Goal: Check status

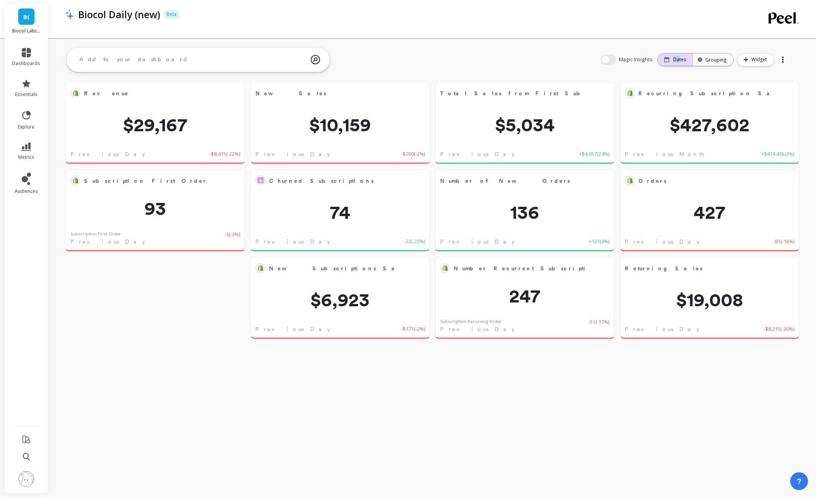
click at [681, 57] on p "Dates" at bounding box center [680, 60] width 13 height 6
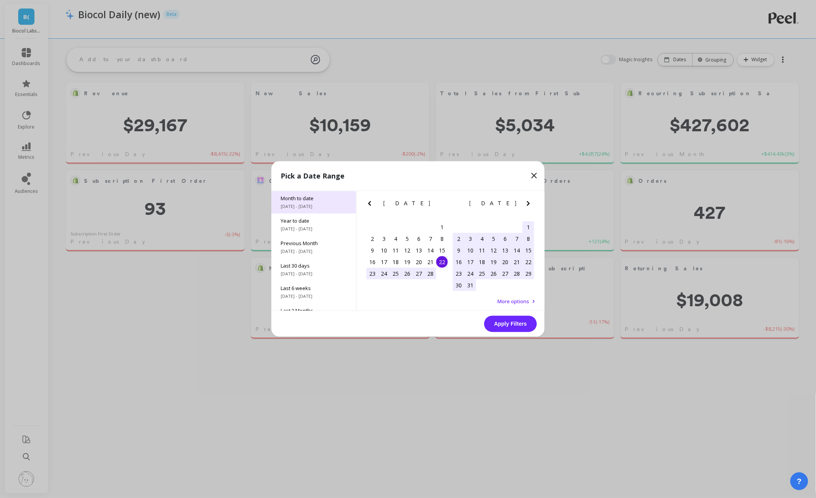
click at [301, 198] on span "Month to date" at bounding box center [314, 198] width 66 height 7
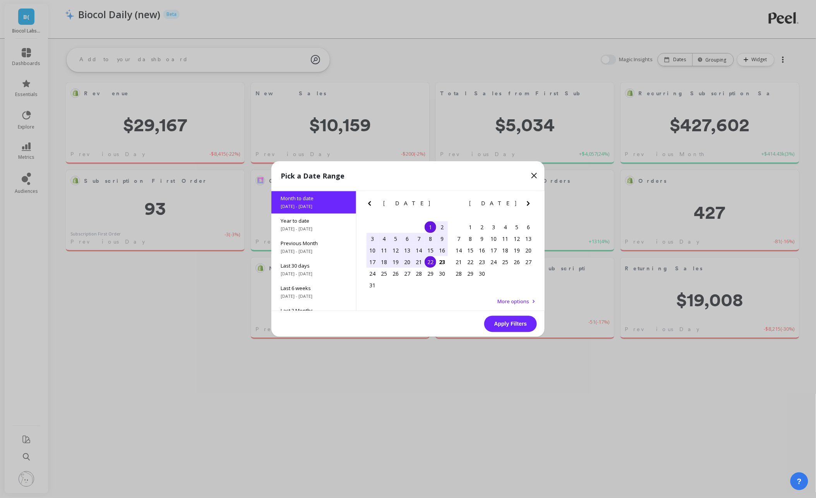
click at [432, 263] on div "22" at bounding box center [431, 262] width 12 height 12
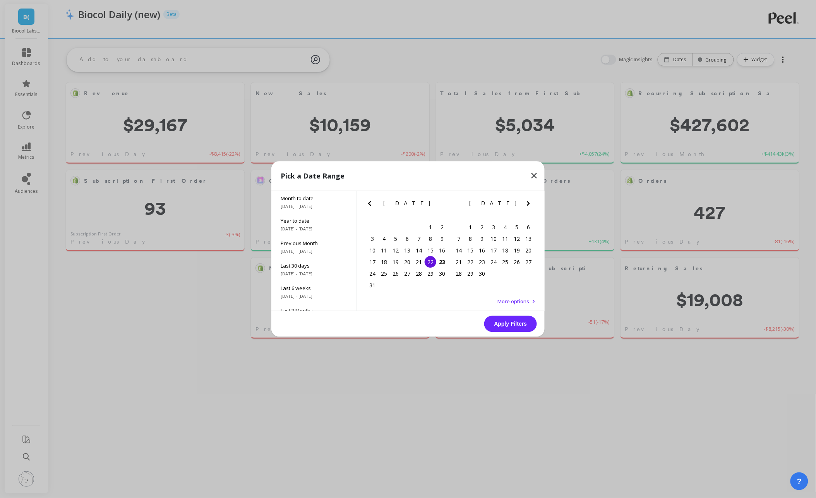
click at [429, 262] on div "22" at bounding box center [431, 262] width 12 height 12
click at [502, 322] on button "Apply Filters" at bounding box center [510, 324] width 53 height 16
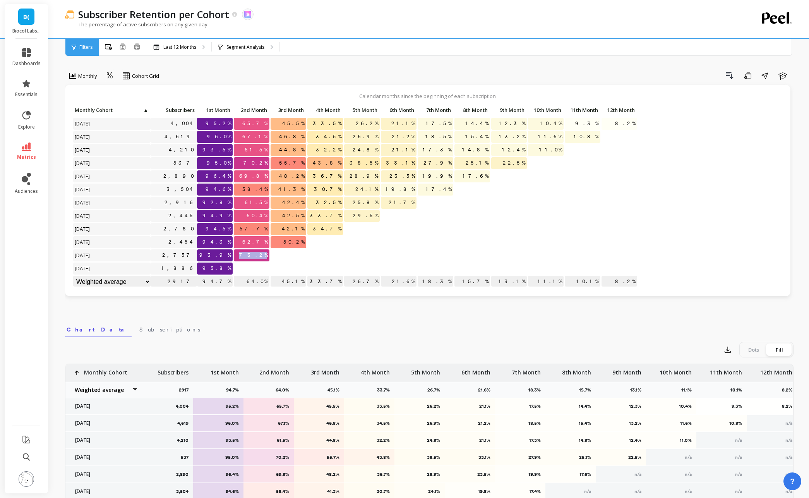
drag, startPoint x: 253, startPoint y: 255, endPoint x: 274, endPoint y: 255, distance: 20.5
click at [274, 255] on div "Click to create an audience 4,004 95.2% 65.7% 45.5% 33.5% 26.2% 21.1% 17.5% 14.…" at bounding box center [355, 197] width 565 height 184
click at [274, 255] on div at bounding box center [289, 255] width 36 height 12
